Goal: Entertainment & Leisure: Consume media (video, audio)

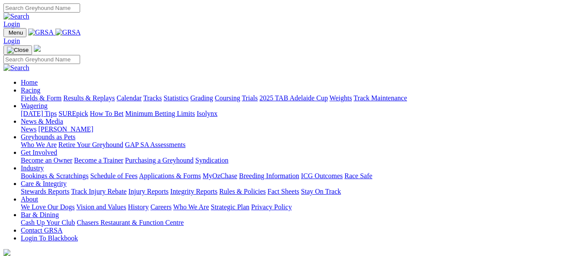
click at [40, 87] on link "Racing" at bounding box center [30, 90] width 19 height 7
click at [112, 94] on link "Results & Replays" at bounding box center [89, 97] width 52 height 7
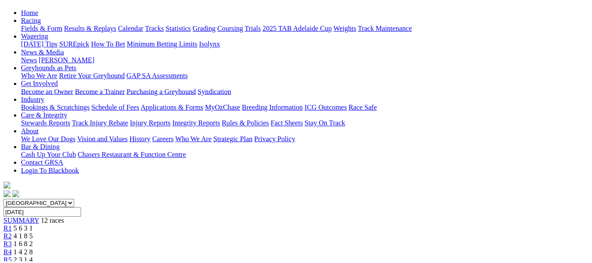
scroll to position [87, 0]
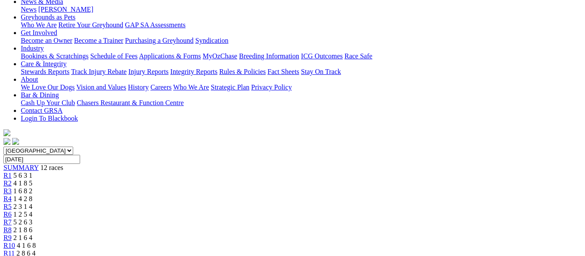
scroll to position [130, 0]
